Goal: Download file/media: Download file/media

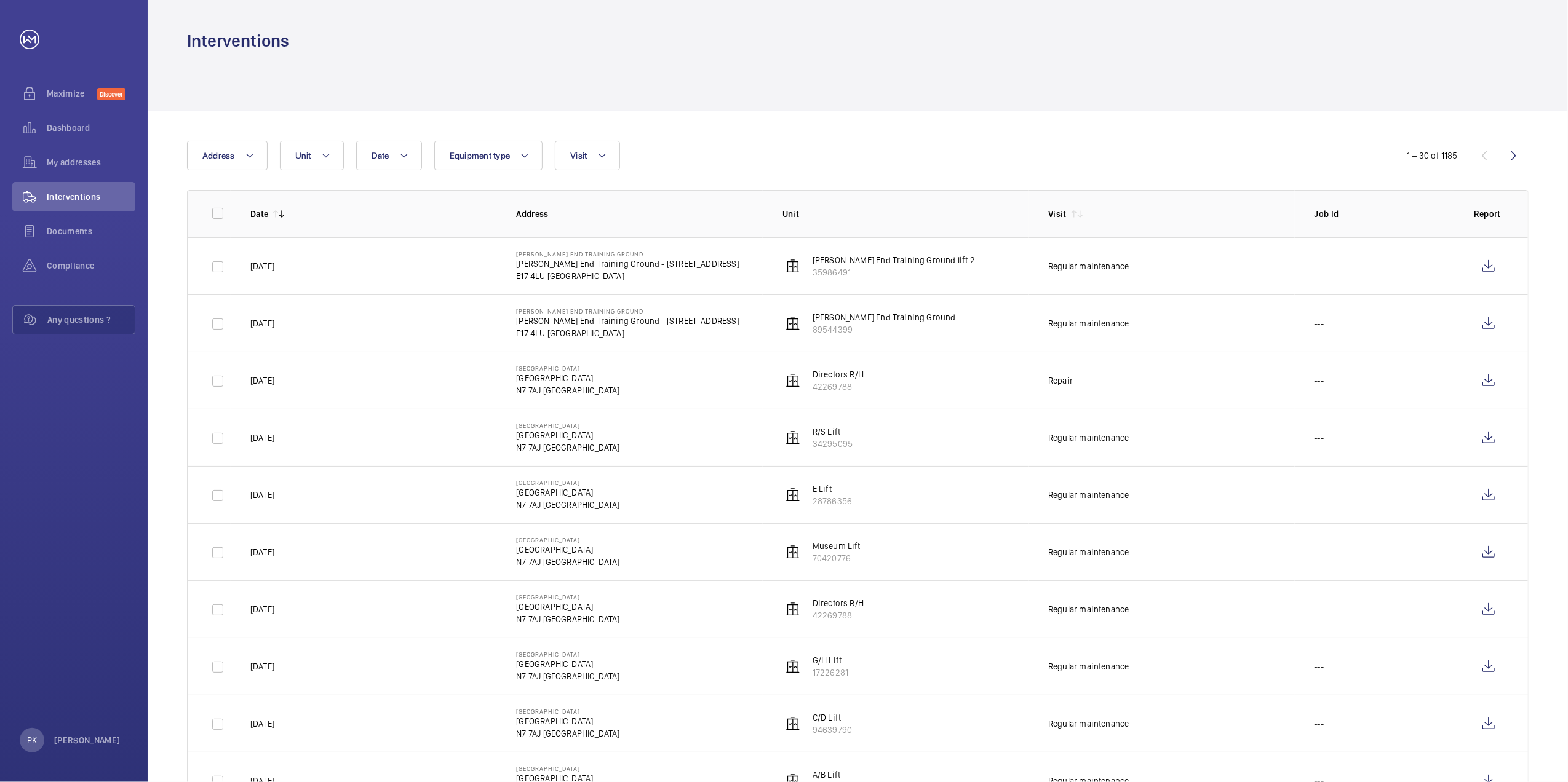
scroll to position [492, 0]
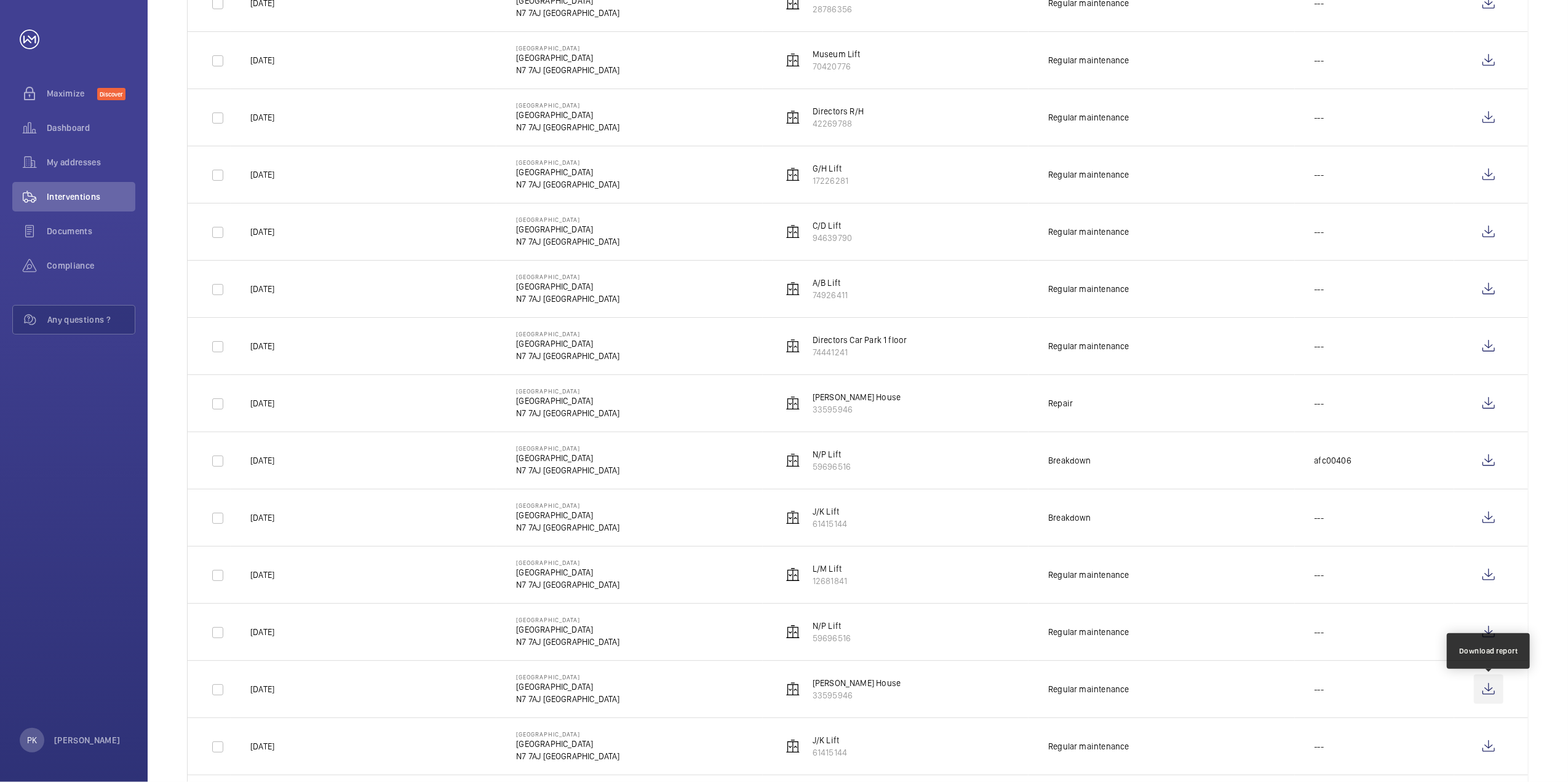
click at [1490, 691] on wm-front-icon-button at bounding box center [1489, 689] width 30 height 30
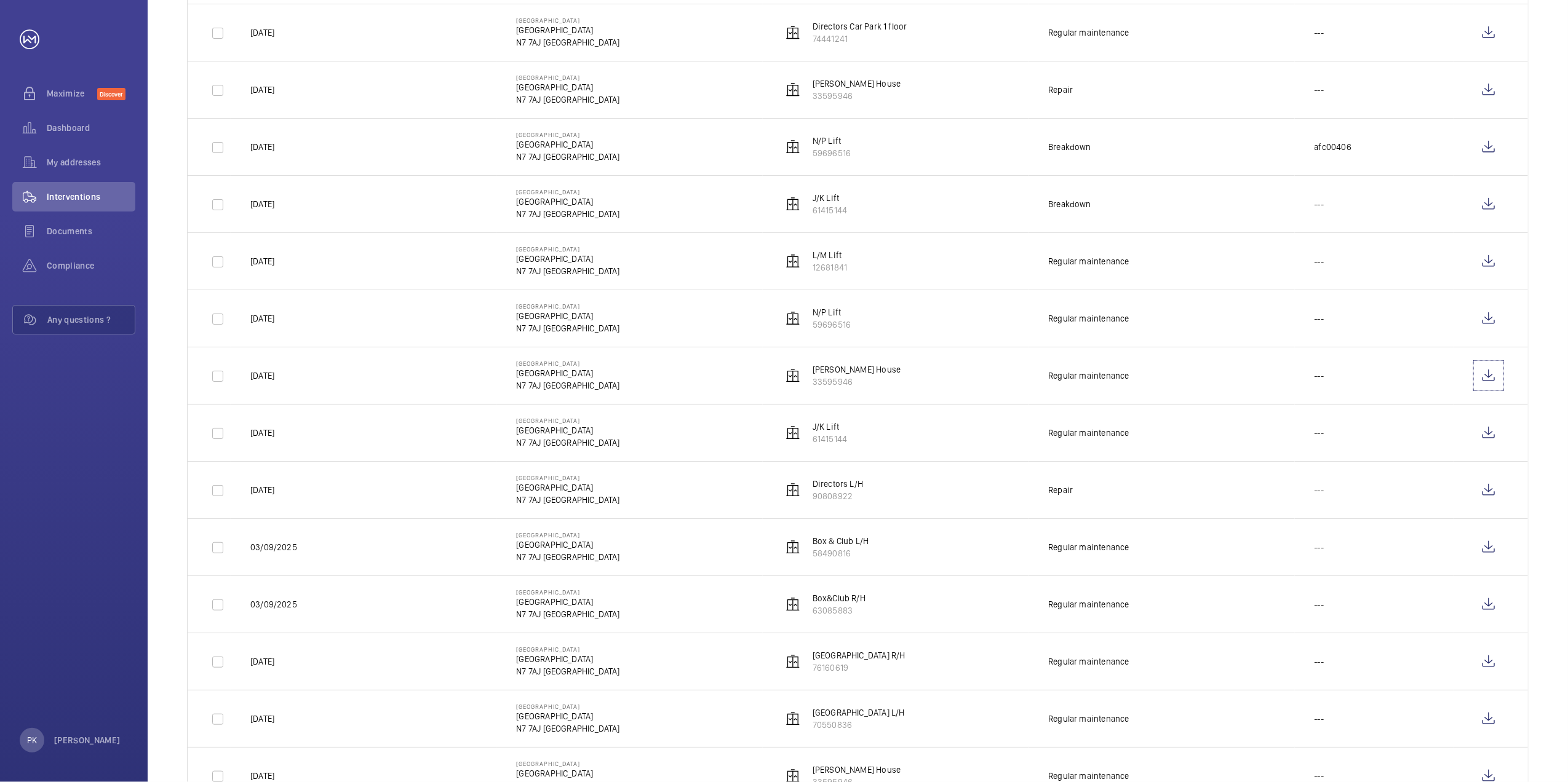
scroll to position [820, 0]
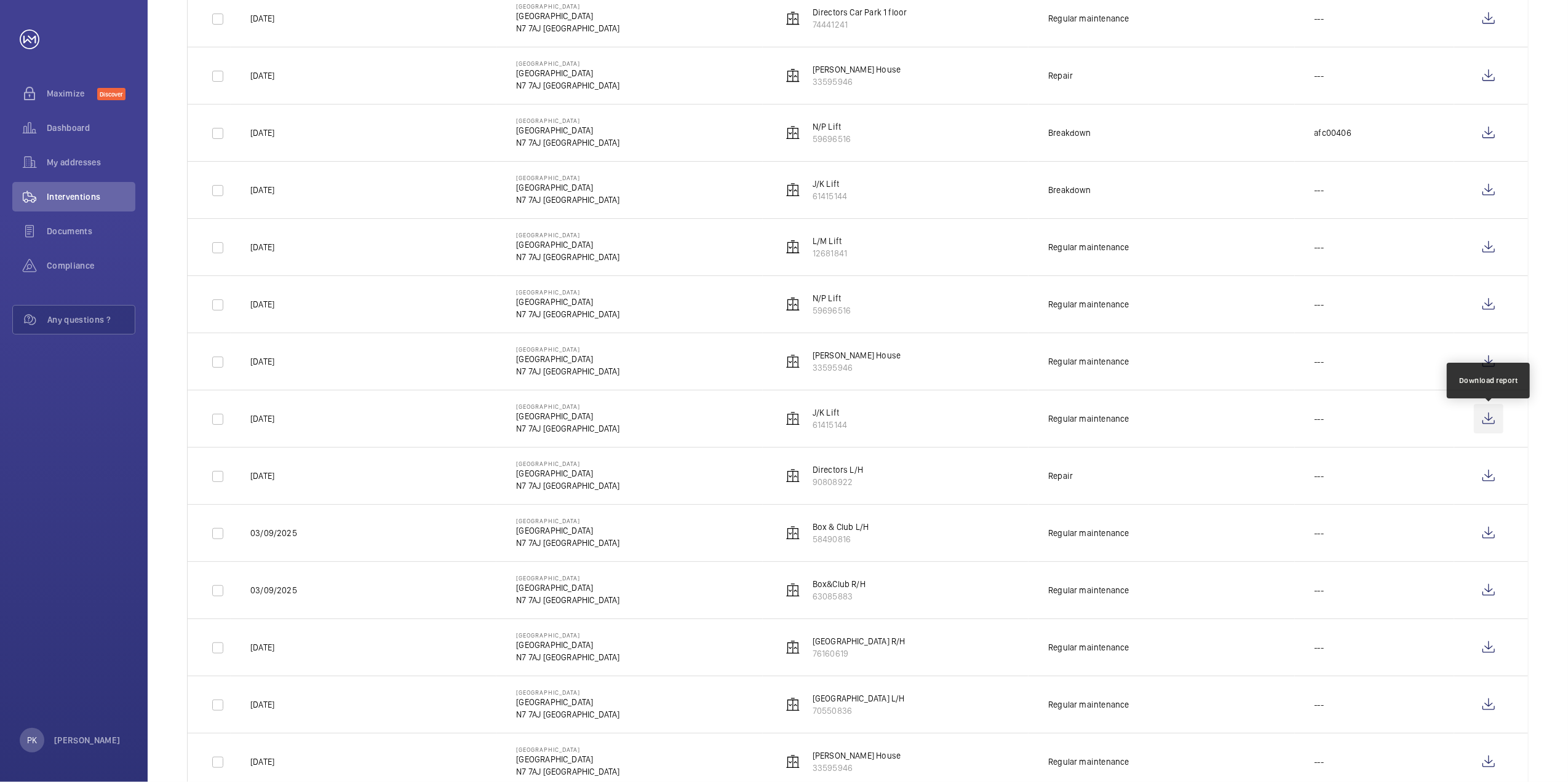
click at [1491, 409] on wm-front-icon-button at bounding box center [1489, 419] width 30 height 30
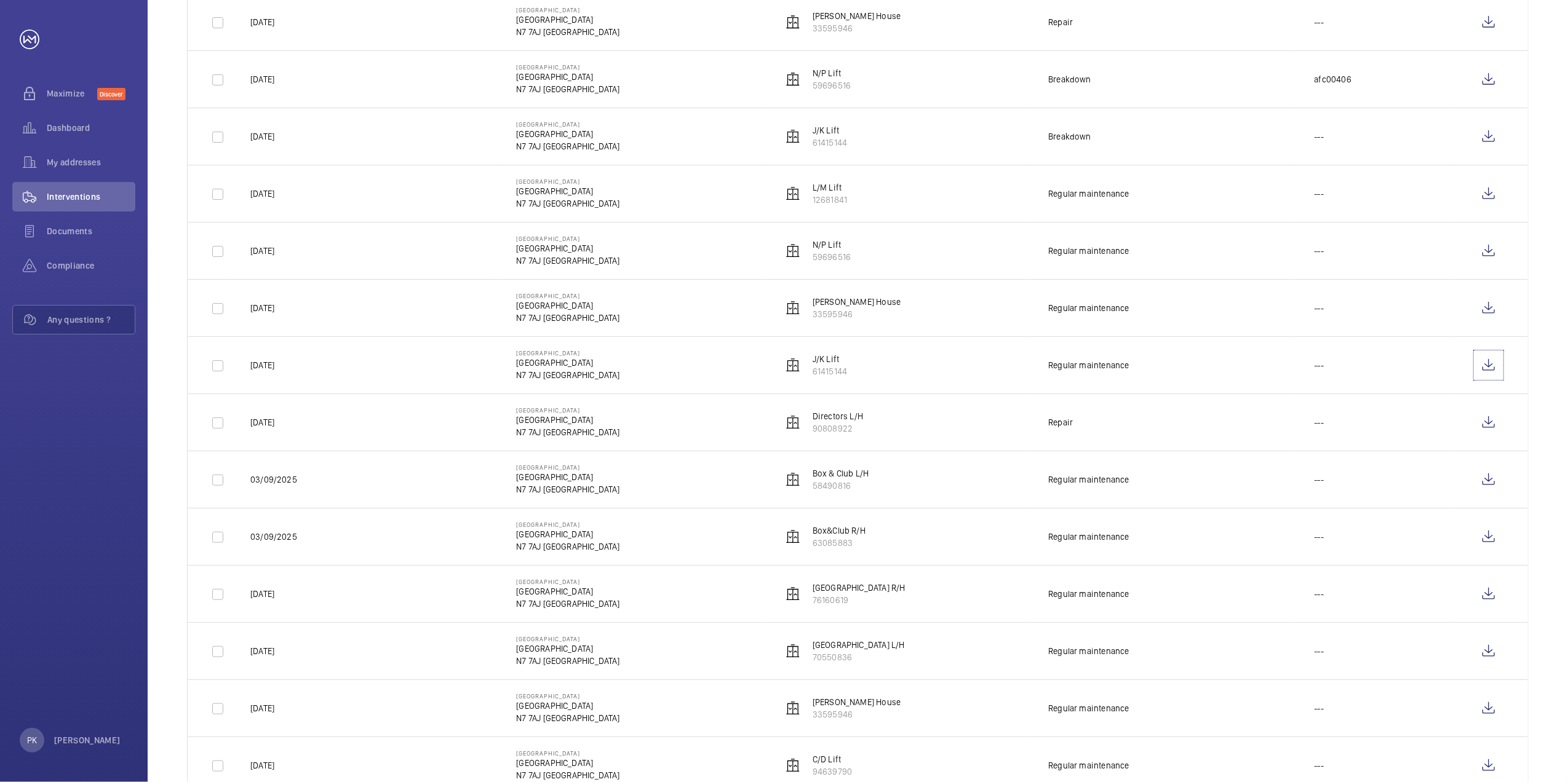
scroll to position [902, 0]
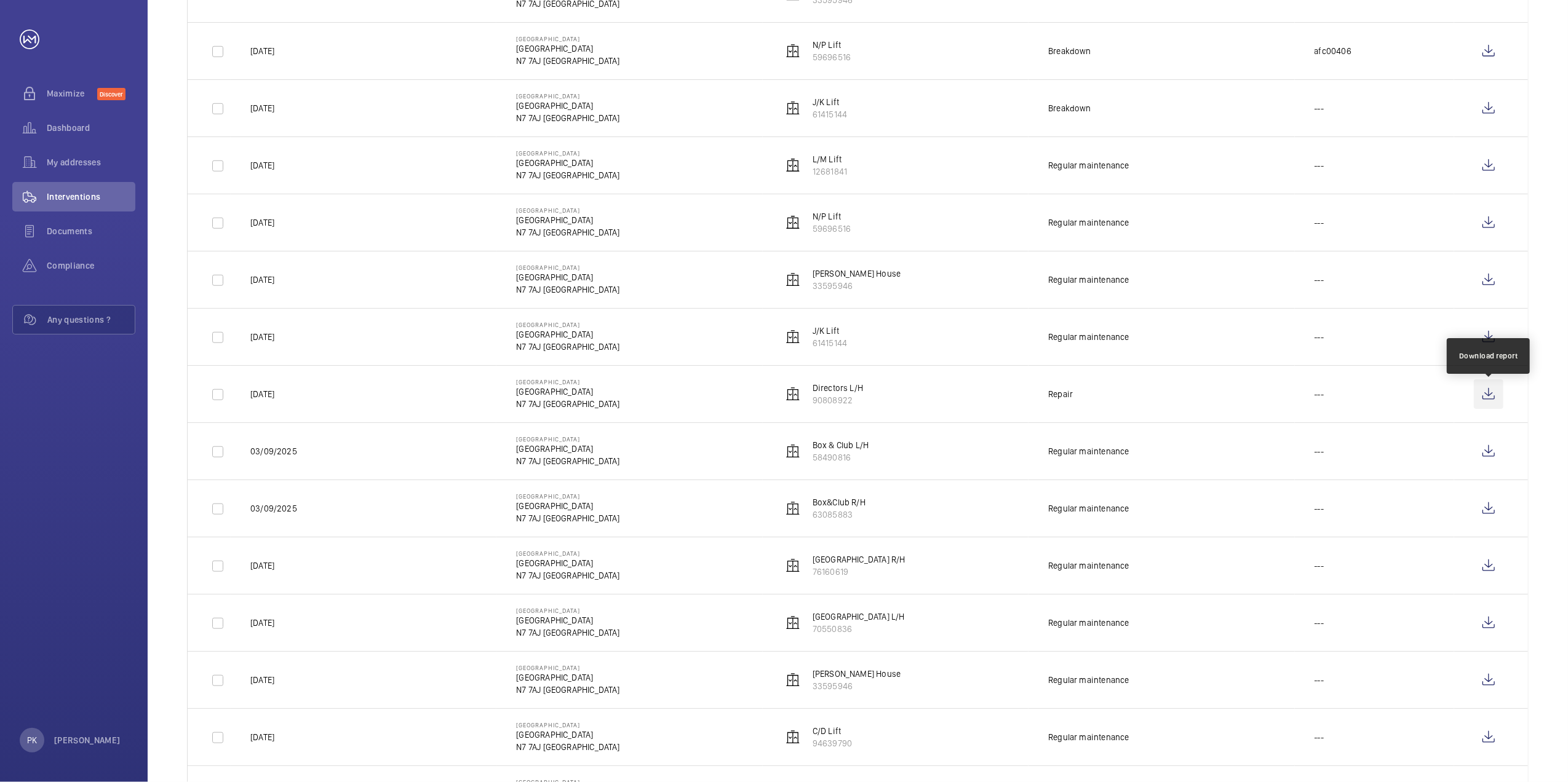
click at [1483, 396] on wm-front-icon-button at bounding box center [1489, 394] width 30 height 30
click at [1494, 454] on wm-front-icon-button at bounding box center [1489, 452] width 30 height 30
click at [1495, 507] on wm-front-icon-button at bounding box center [1489, 508] width 30 height 30
click at [1484, 567] on wm-front-icon-button at bounding box center [1489, 566] width 30 height 30
click at [1484, 622] on wm-front-icon-button at bounding box center [1489, 623] width 30 height 30
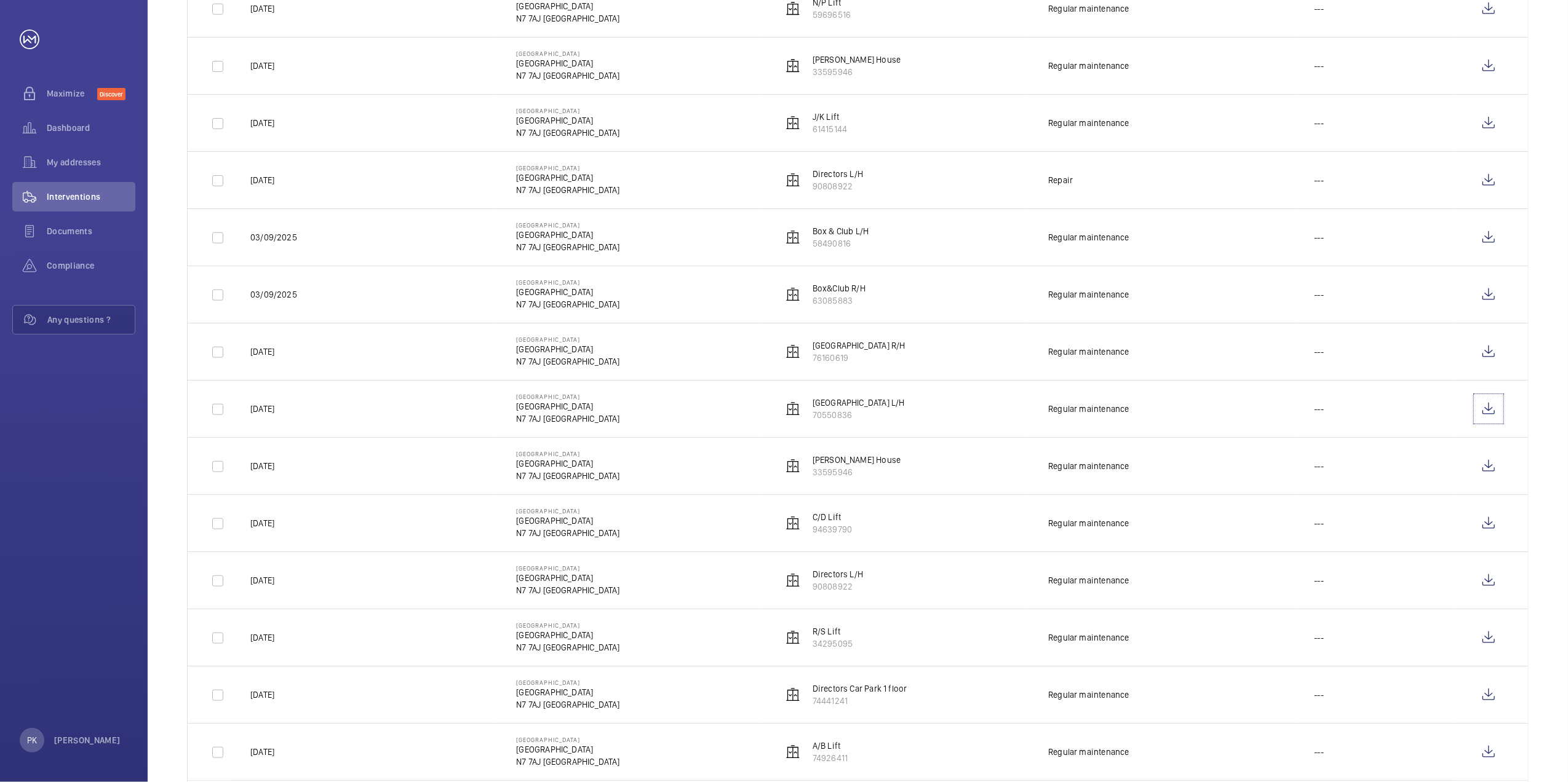
scroll to position [1147, 0]
